Goal: Task Accomplishment & Management: Manage account settings

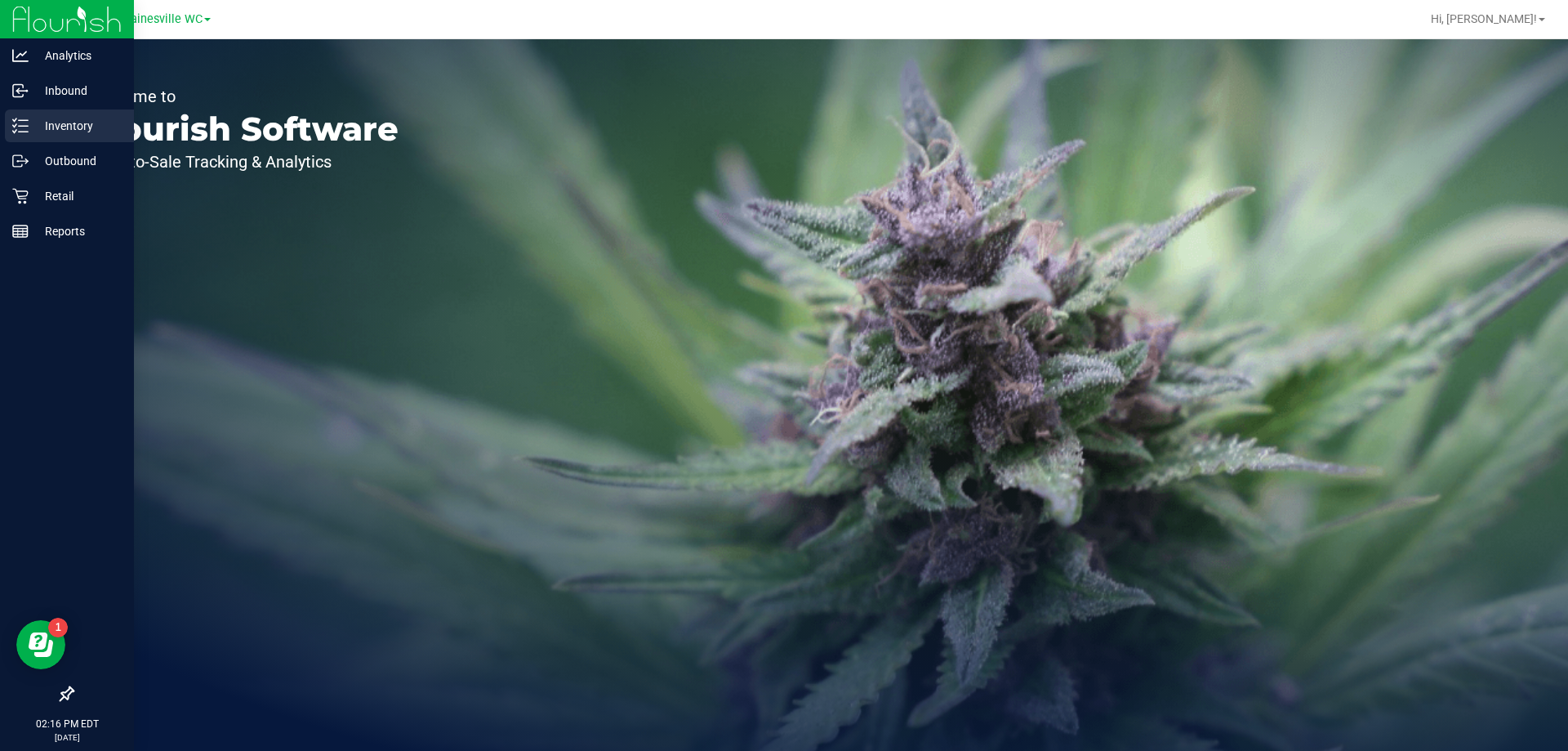
click at [73, 125] on p "Inventory" at bounding box center [77, 126] width 98 height 20
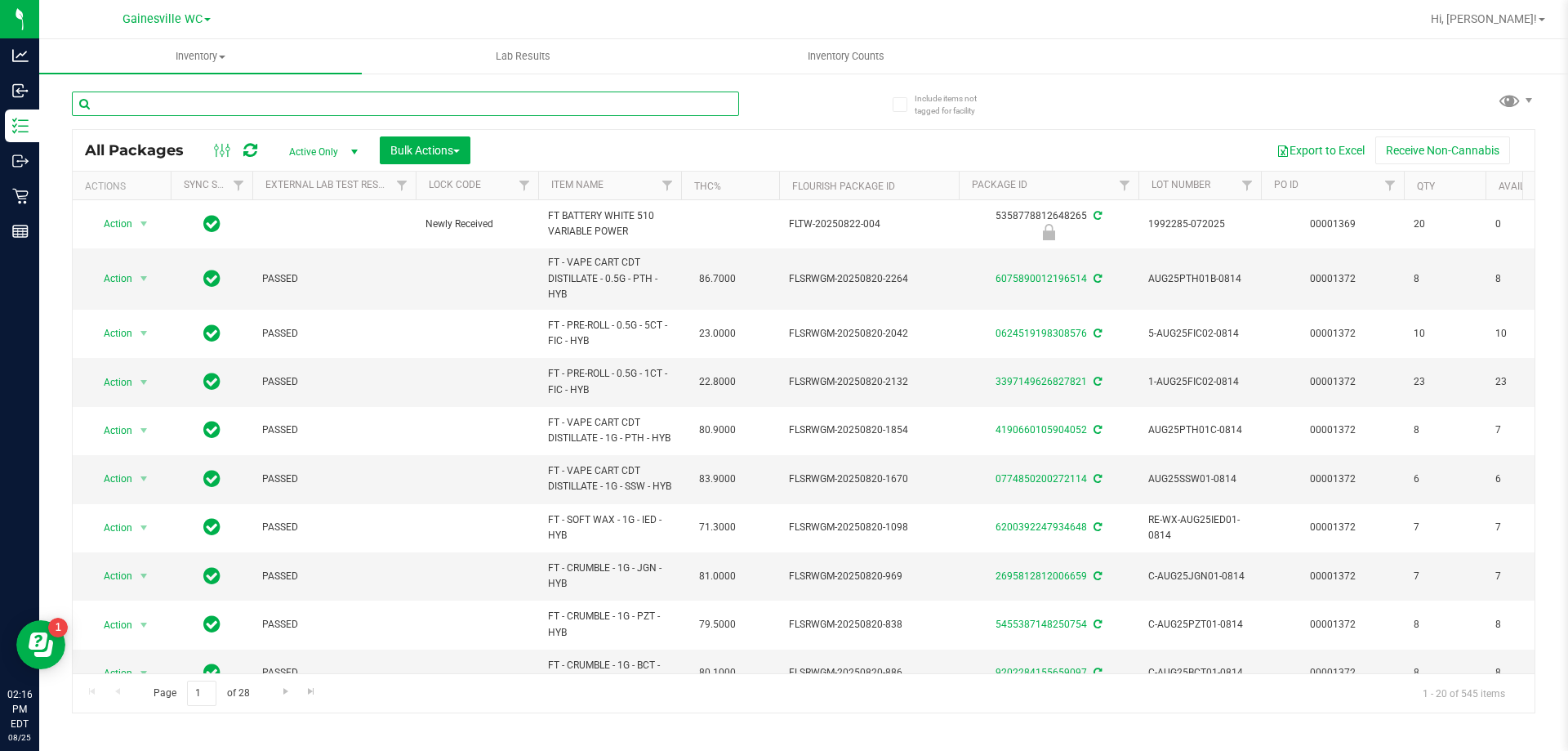
click at [230, 105] on input "text" at bounding box center [405, 103] width 667 height 24
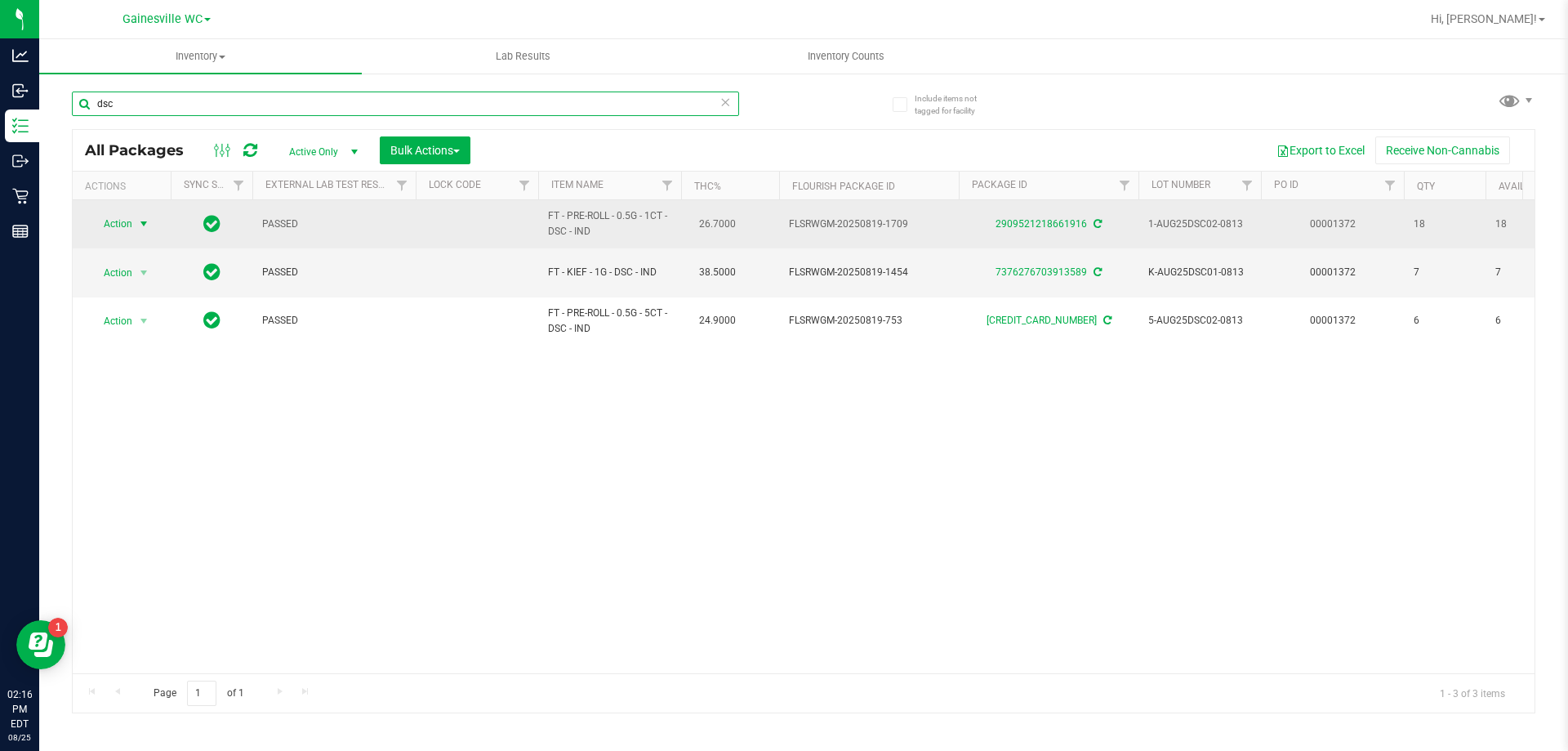
type input "dsc"
click at [130, 227] on span "Action" at bounding box center [111, 224] width 44 height 23
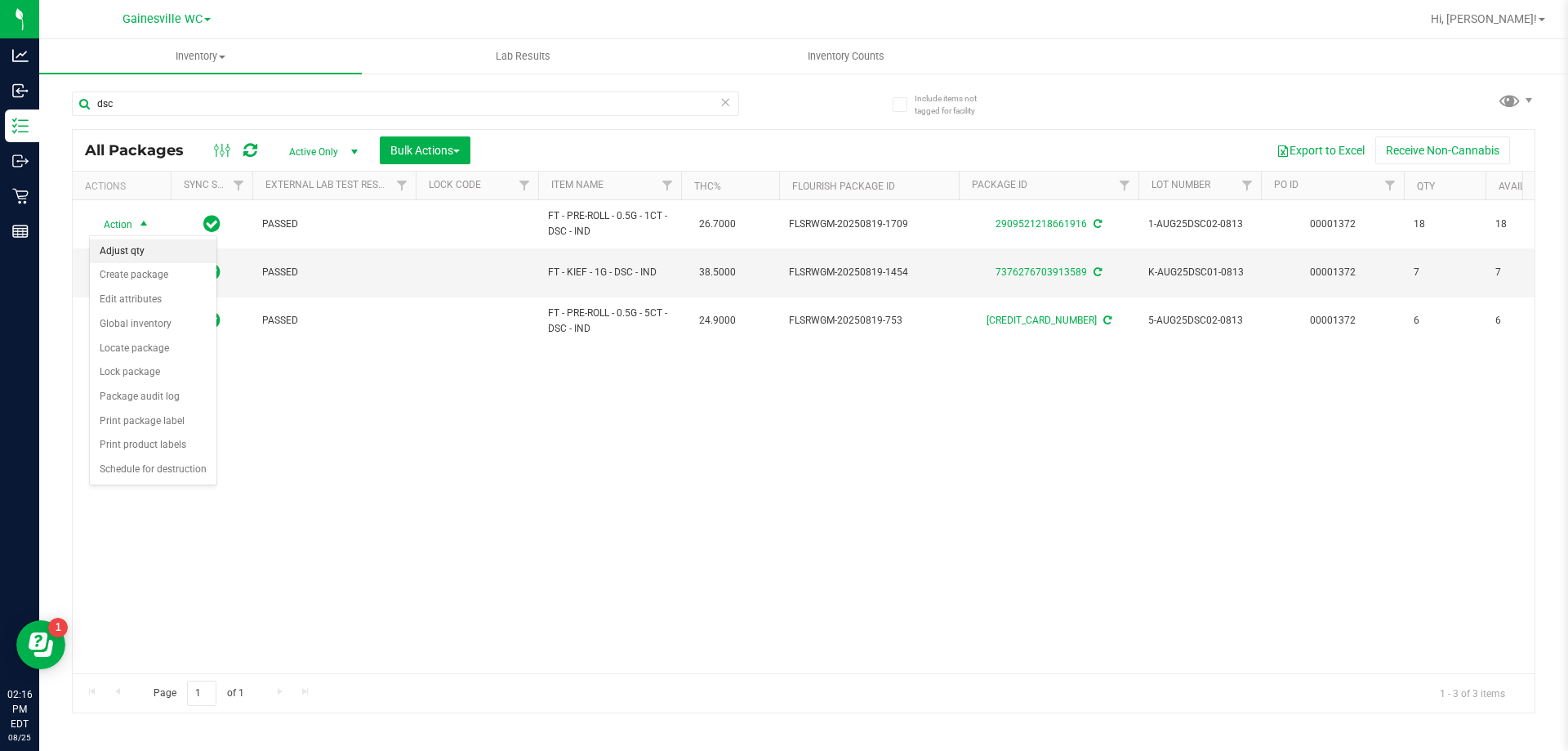
click at [139, 258] on li "Adjust qty" at bounding box center [154, 252] width 127 height 24
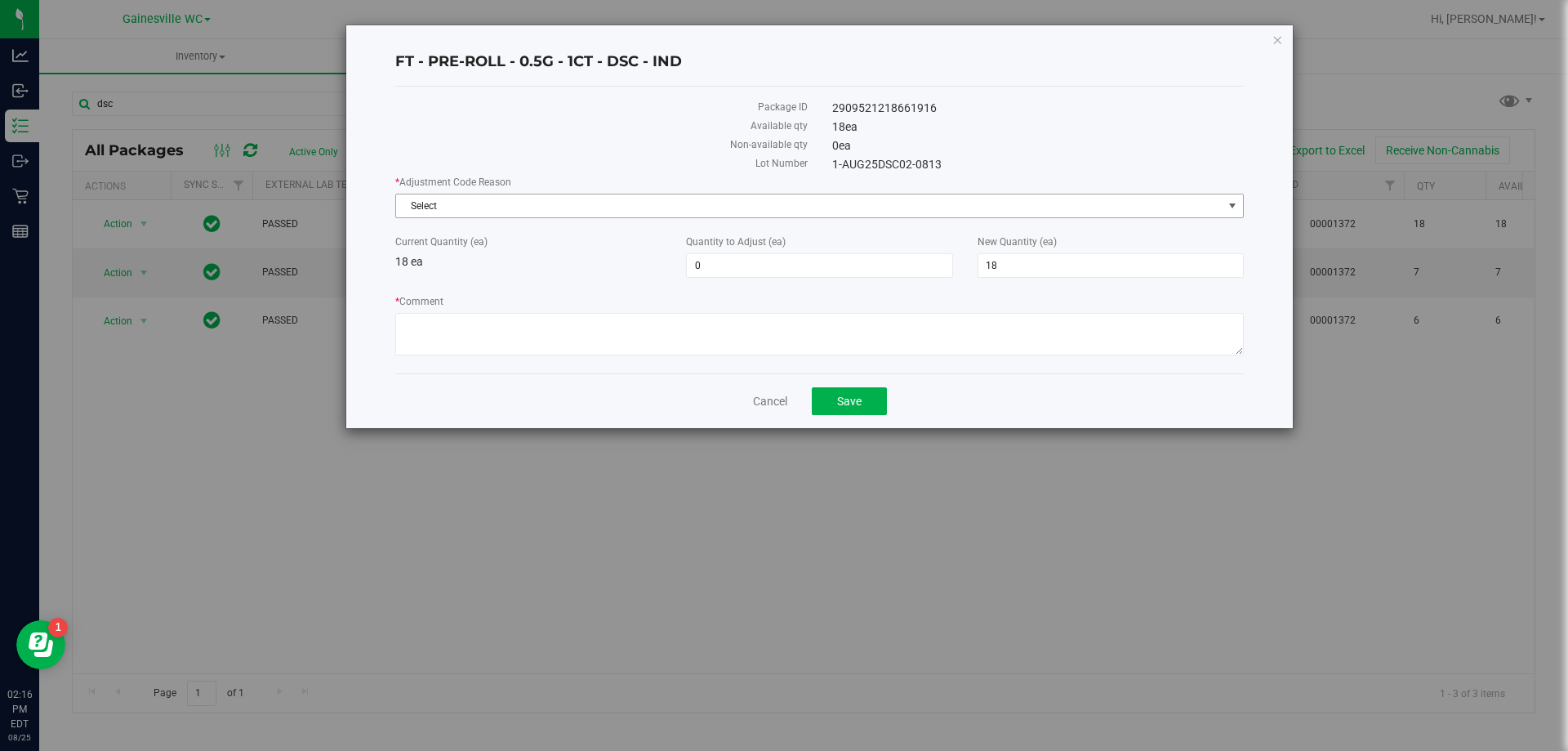
click at [524, 211] on span "Select" at bounding box center [810, 206] width 827 height 23
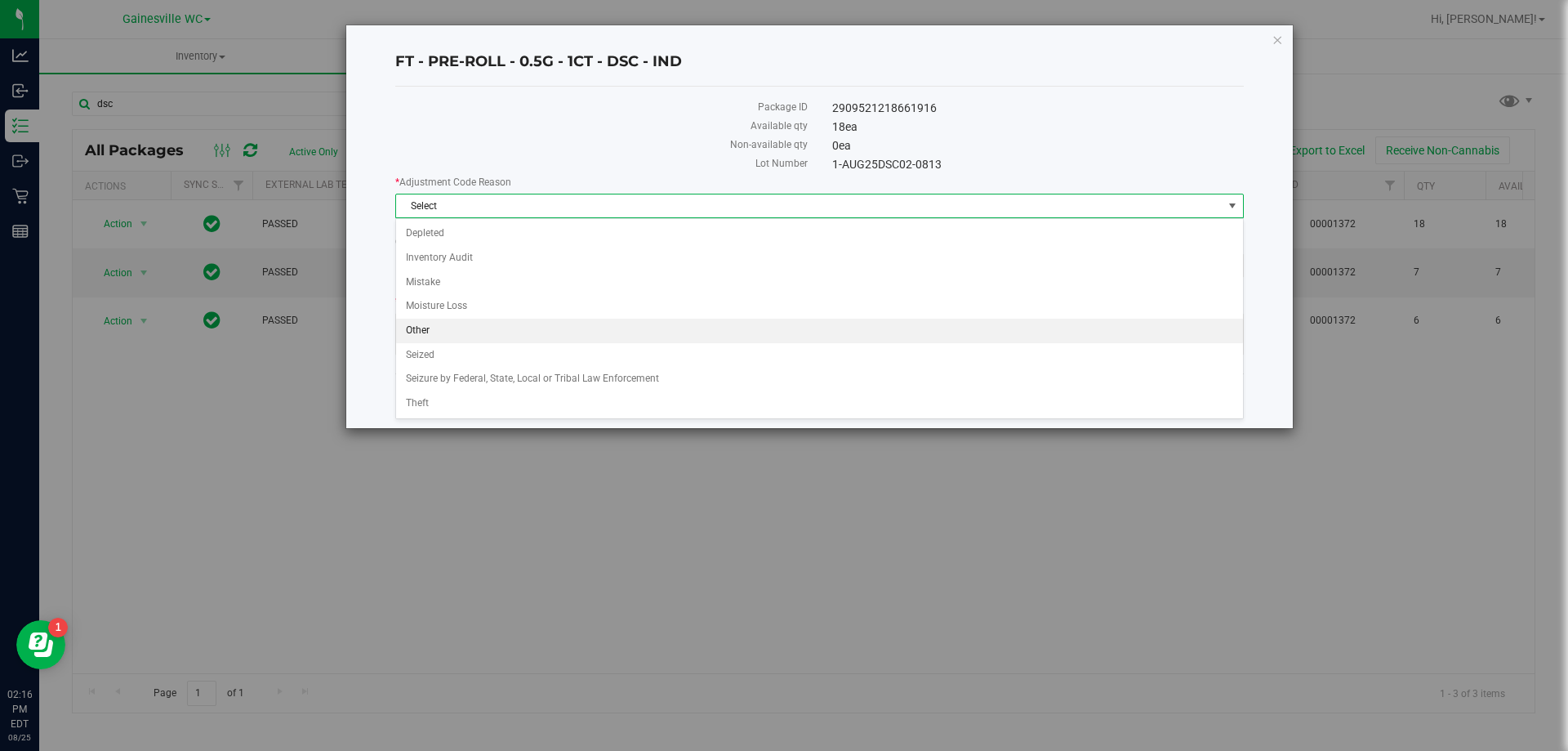
click at [452, 333] on li "Other" at bounding box center [820, 331] width 847 height 24
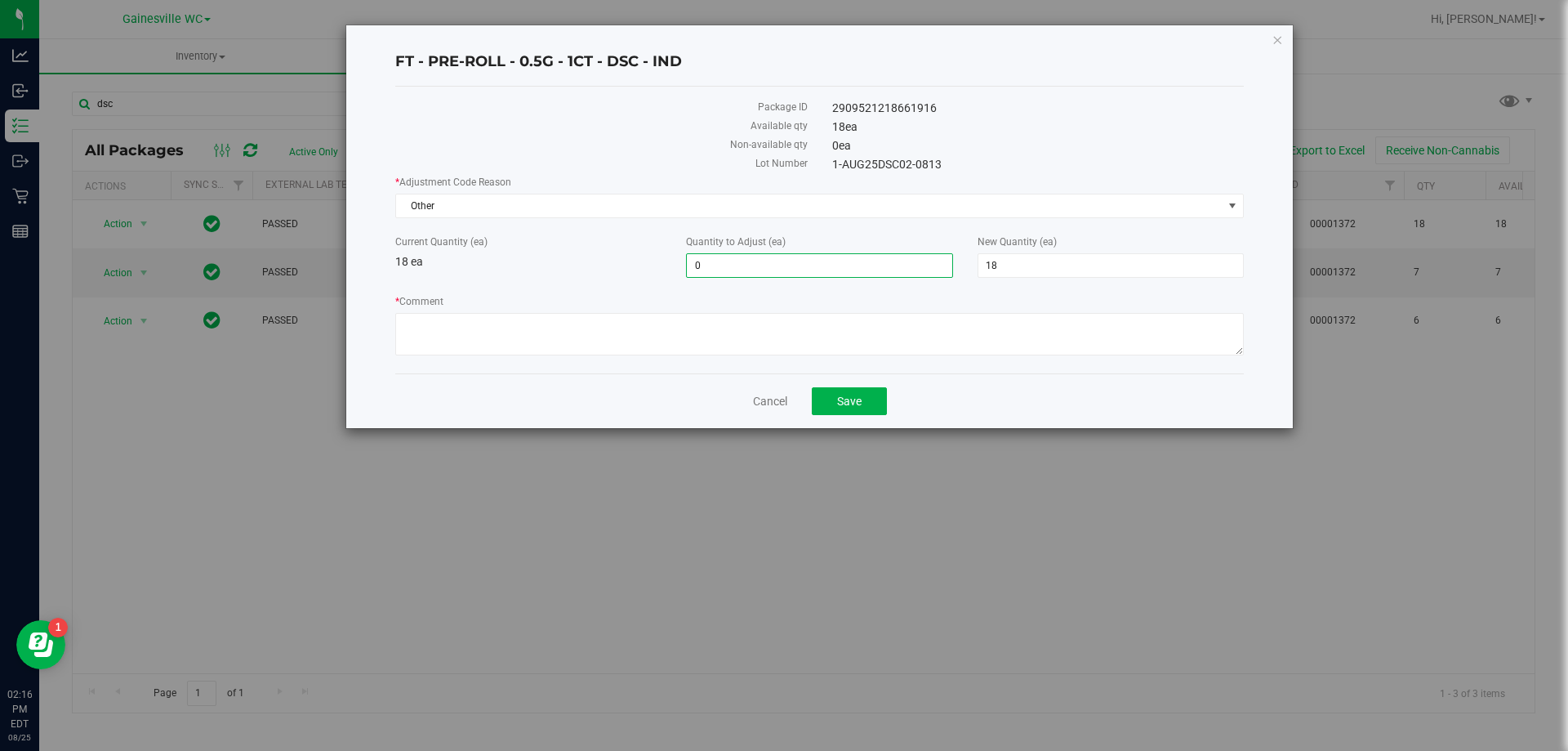
click at [732, 269] on span "0 0" at bounding box center [819, 266] width 266 height 24
type input "0"
type input "-1"
type input "17"
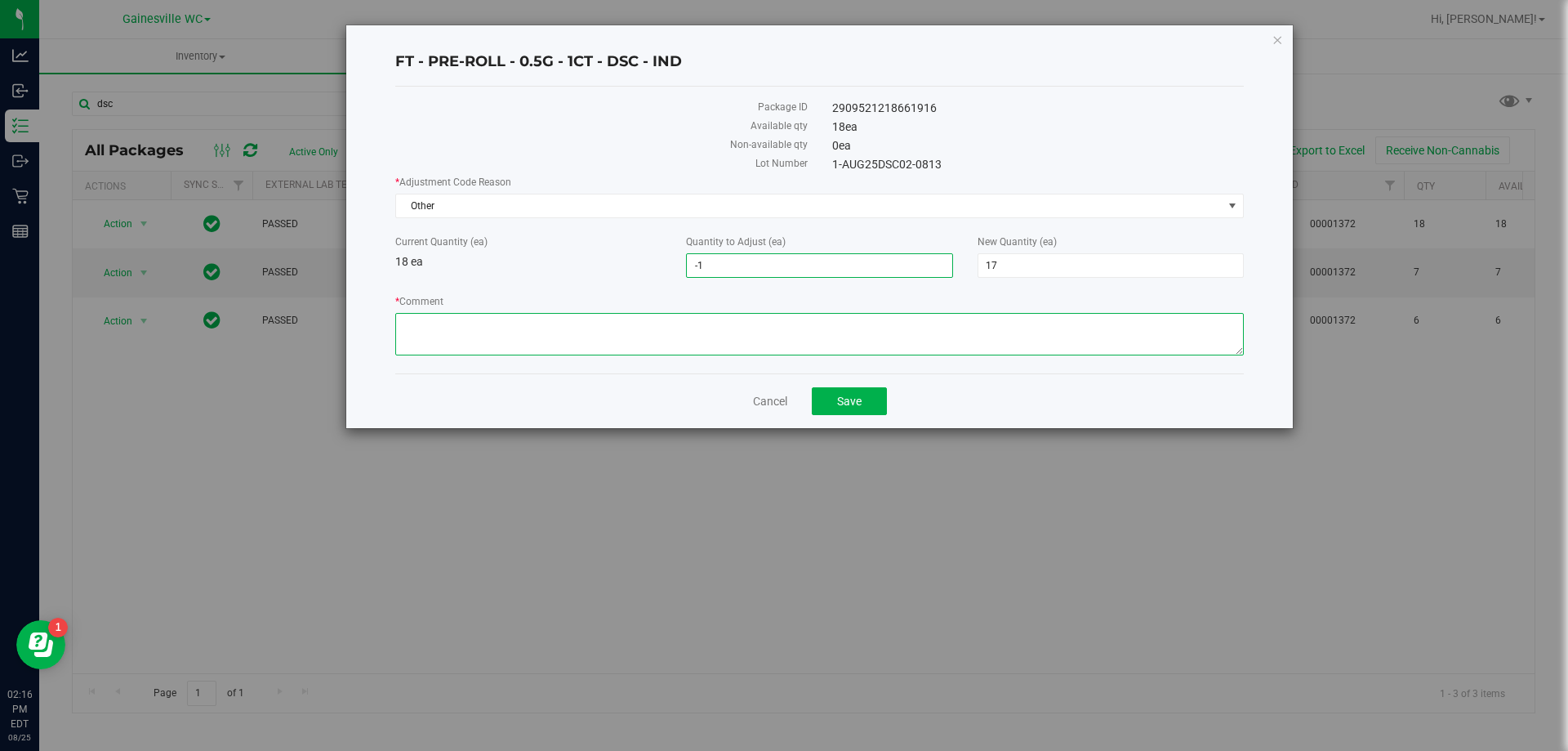
click at [564, 325] on textarea "* Comment" at bounding box center [820, 333] width 849 height 43
type textarea "customer received an empty container."
click at [823, 397] on button "Save" at bounding box center [850, 401] width 75 height 28
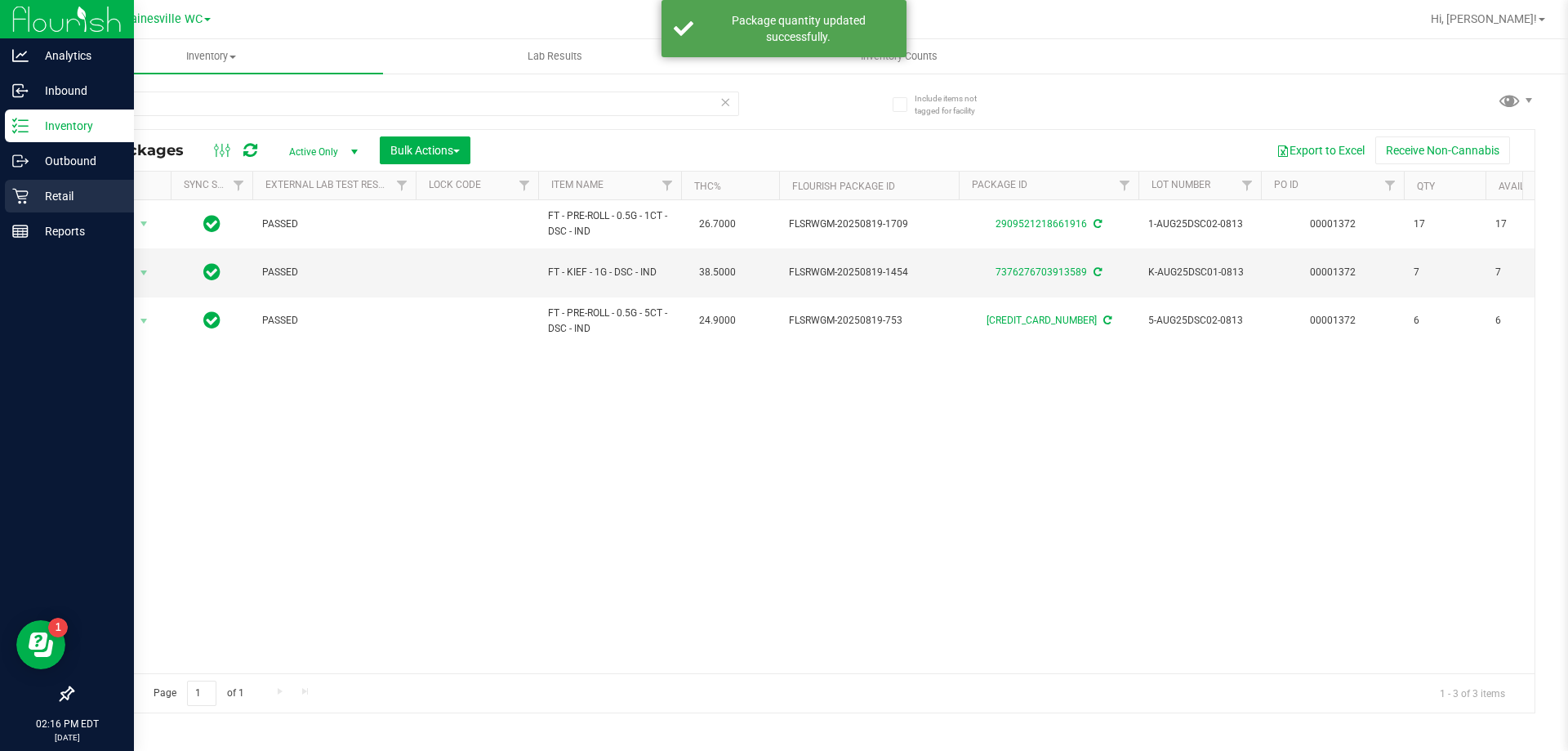
click at [62, 194] on p "Retail" at bounding box center [77, 196] width 98 height 20
